Goal: Navigation & Orientation: Find specific page/section

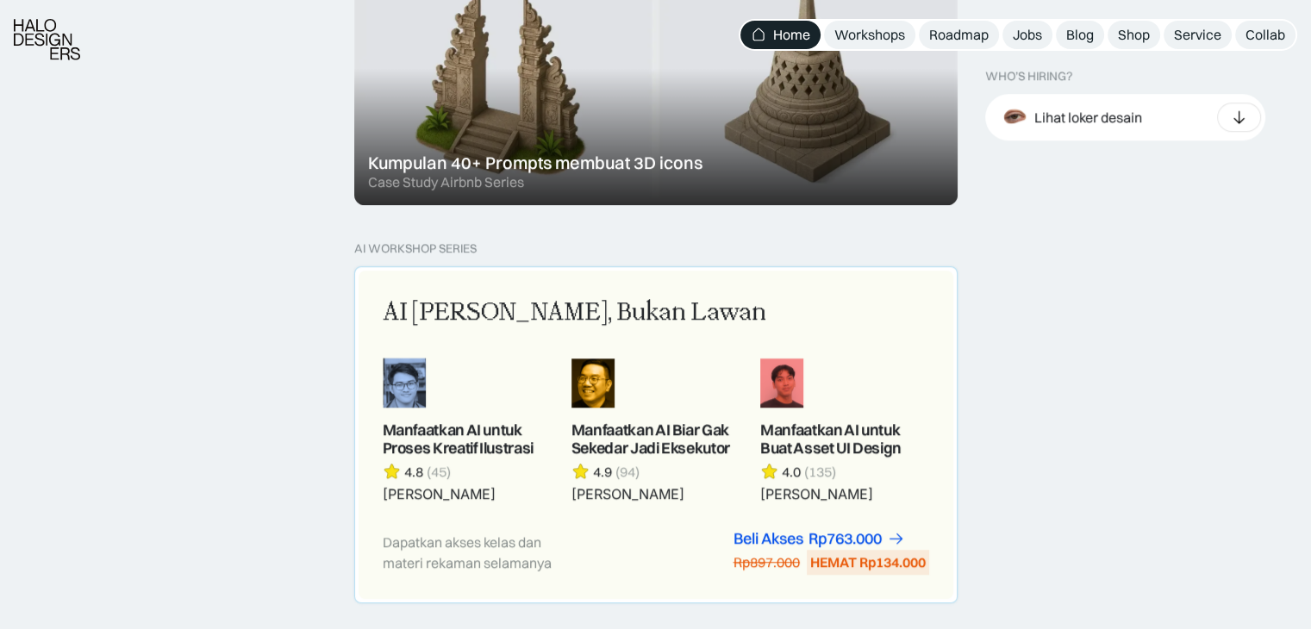
scroll to position [1465, 0]
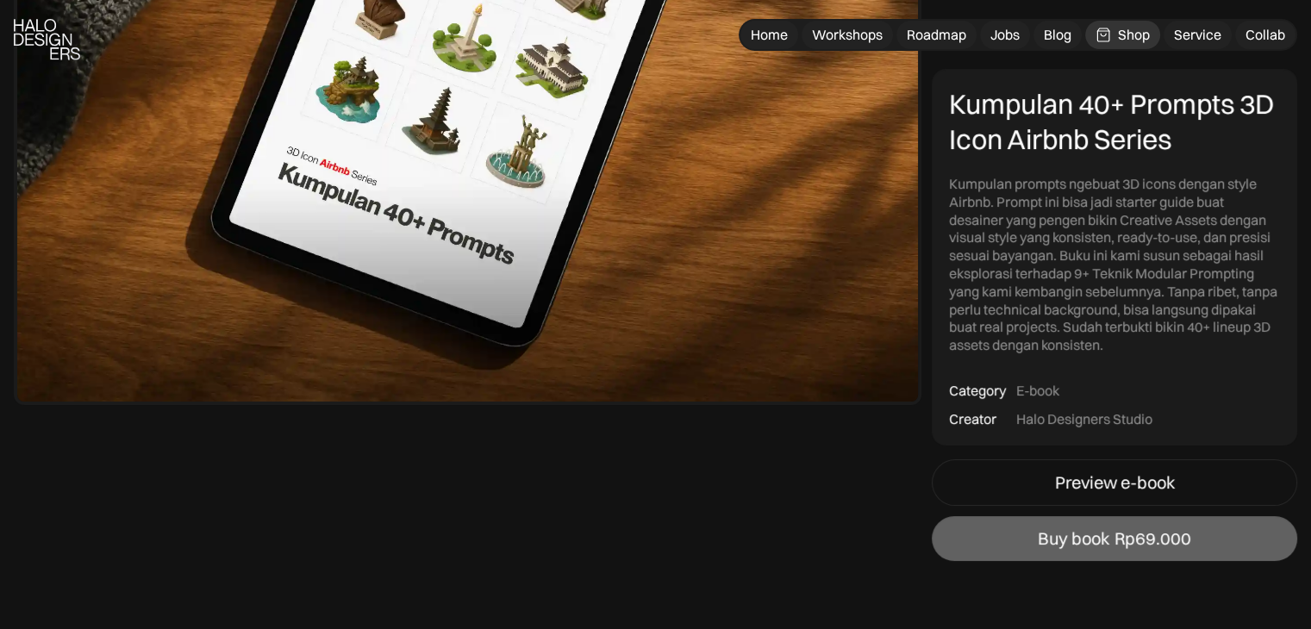
scroll to position [431, 0]
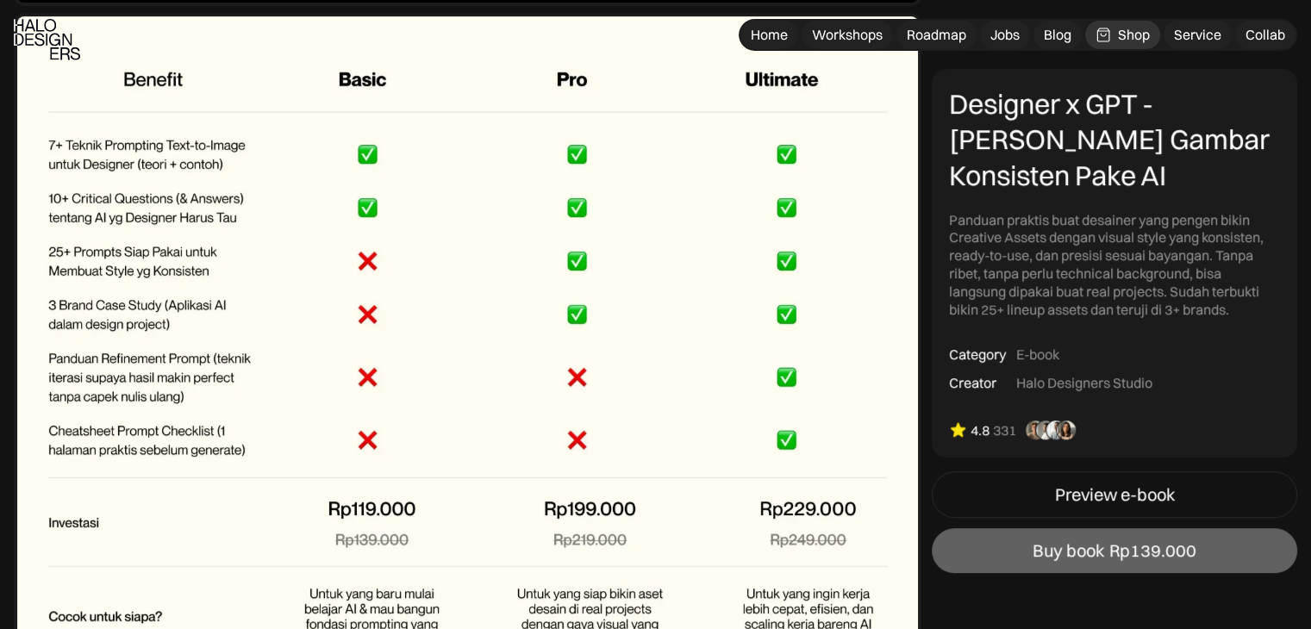
scroll to position [7068, 0]
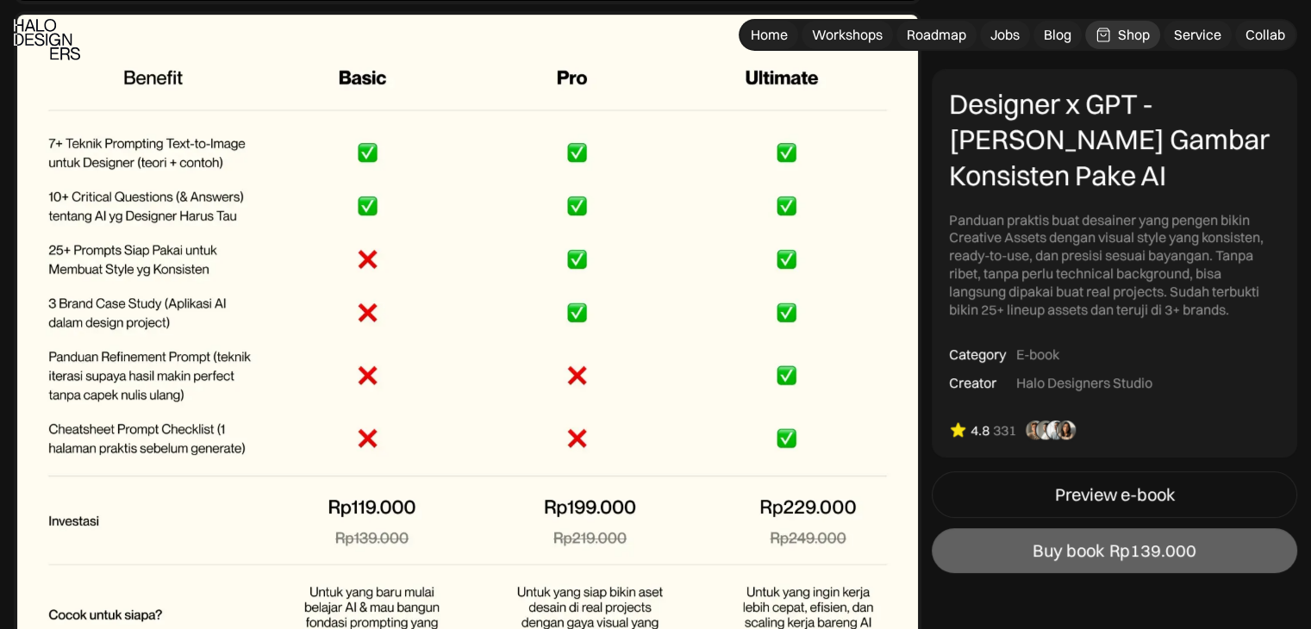
click at [501, 153] on img at bounding box center [468, 355] width 908 height 688
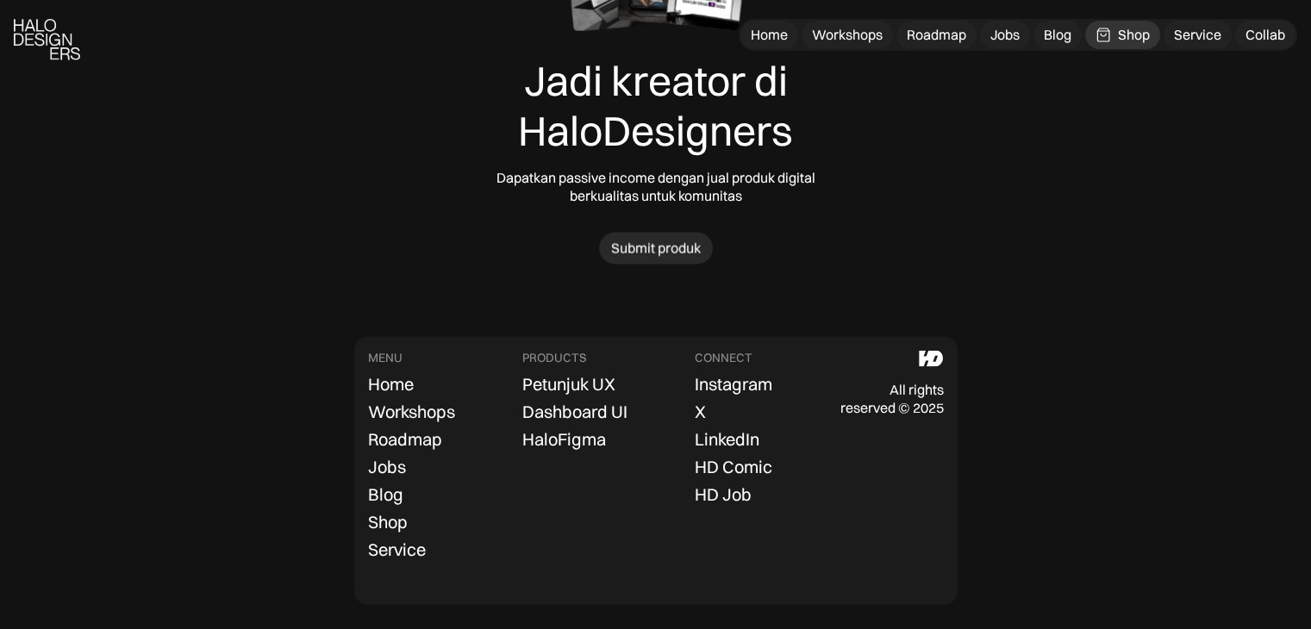
scroll to position [9985, 0]
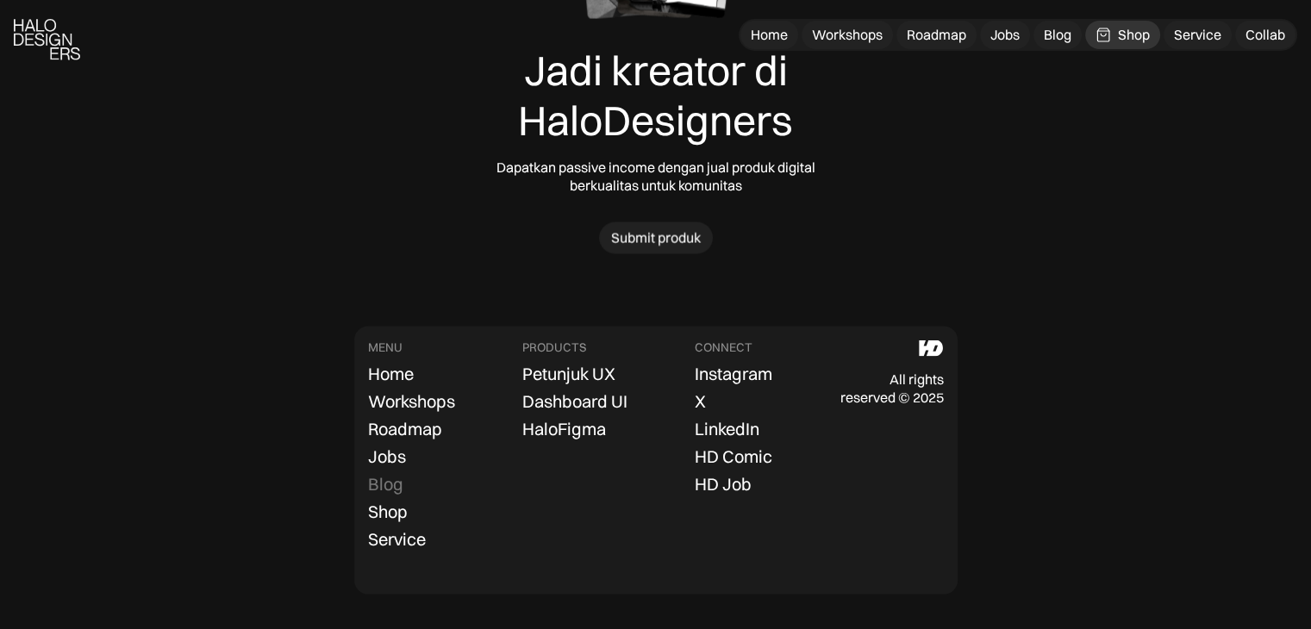
click at [397, 484] on div "Blog" at bounding box center [385, 484] width 35 height 21
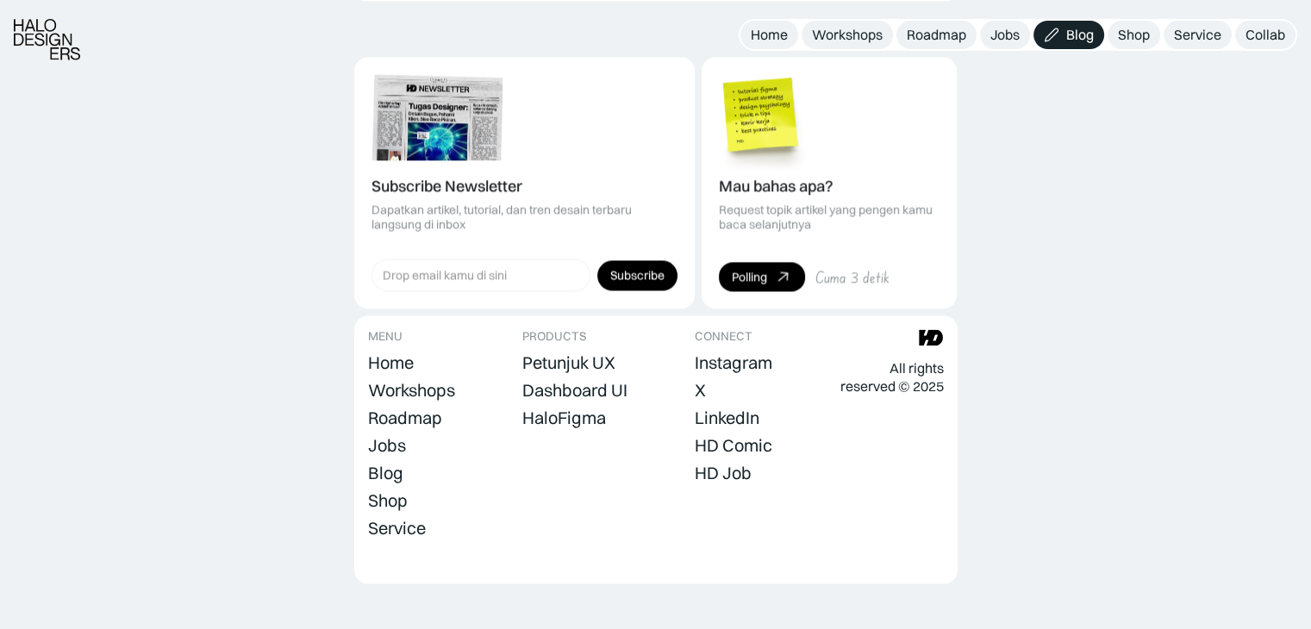
scroll to position [2386, 0]
